Goal: Information Seeking & Learning: Find specific fact

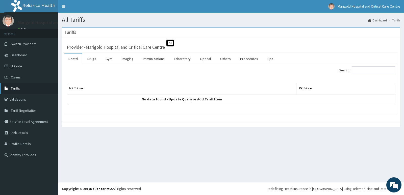
click at [26, 89] on link "Tariffs" at bounding box center [29, 88] width 58 height 11
click at [95, 58] on link "Drugs" at bounding box center [91, 59] width 17 height 11
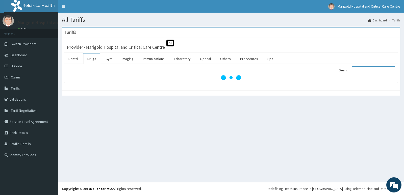
click at [373, 71] on input "Search:" at bounding box center [373, 70] width 43 height 8
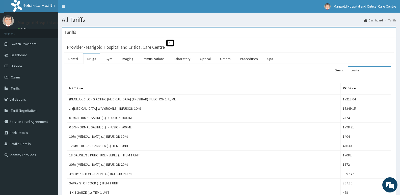
type input "coartem"
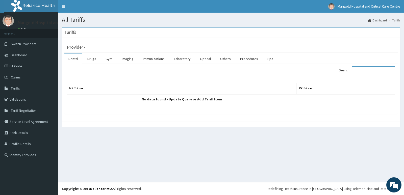
click at [369, 70] on input "Search:" at bounding box center [373, 70] width 43 height 8
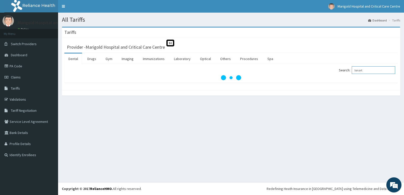
type input "lonart"
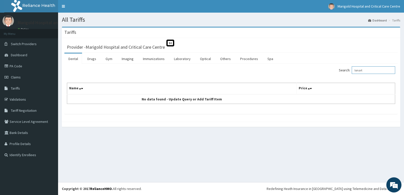
click at [360, 71] on input "lonart" at bounding box center [373, 70] width 43 height 8
click at [93, 60] on link "Drugs" at bounding box center [91, 59] width 17 height 11
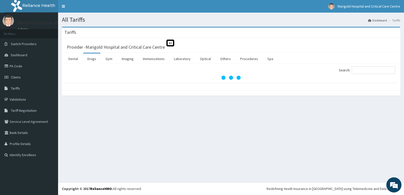
click at [93, 60] on link "Drugs" at bounding box center [91, 59] width 17 height 11
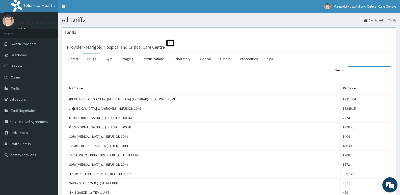
click at [360, 69] on input "Search:" at bounding box center [369, 70] width 43 height 8
type input "lonart"
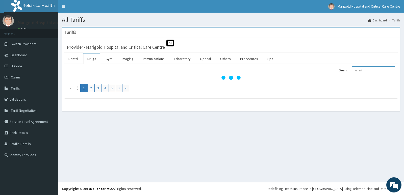
click at [359, 71] on input "lonart" at bounding box center [373, 70] width 43 height 8
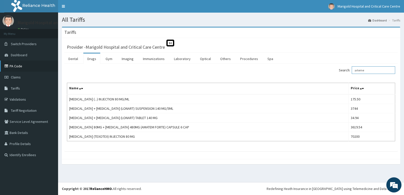
type input "arteme"
click at [29, 64] on link "PA Code" at bounding box center [29, 66] width 58 height 11
